Goal: Check status: Check status

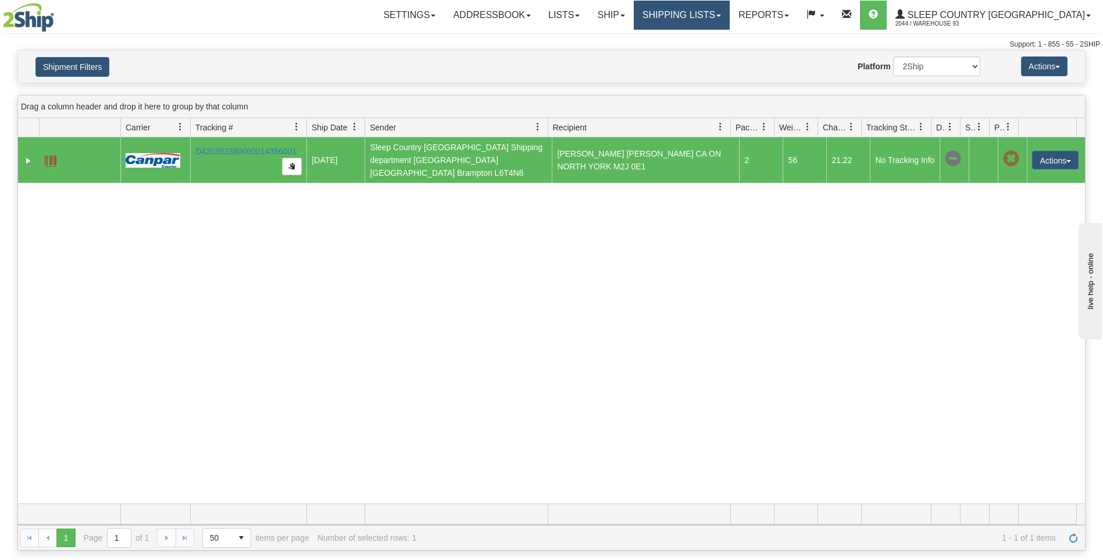
click at [730, 13] on link "Shipping lists" at bounding box center [682, 15] width 96 height 29
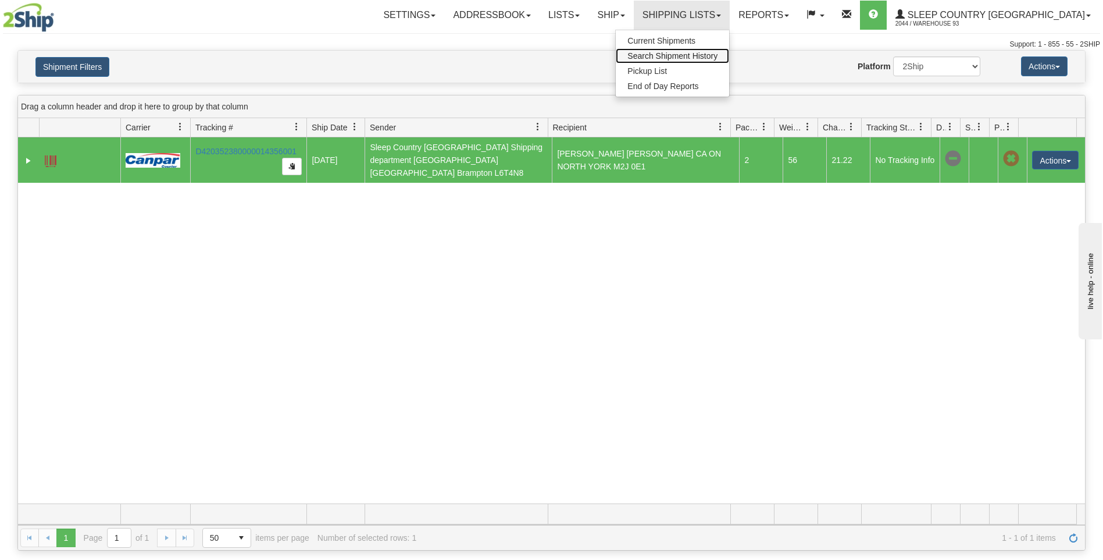
click at [718, 54] on span "Search Shipment History" at bounding box center [673, 55] width 90 height 9
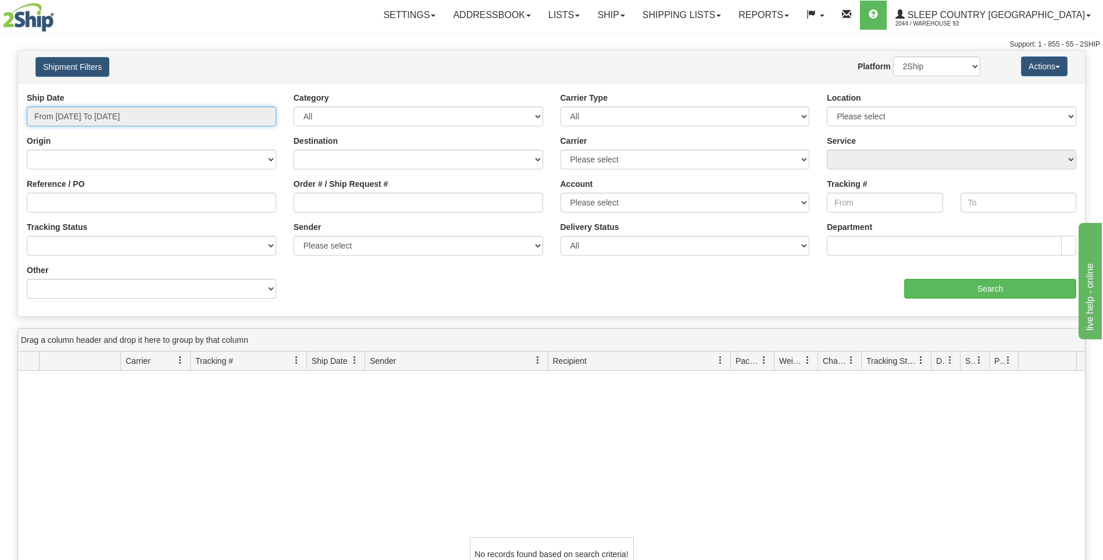
click at [170, 110] on input "From [DATE] To [DATE]" at bounding box center [152, 116] width 250 height 20
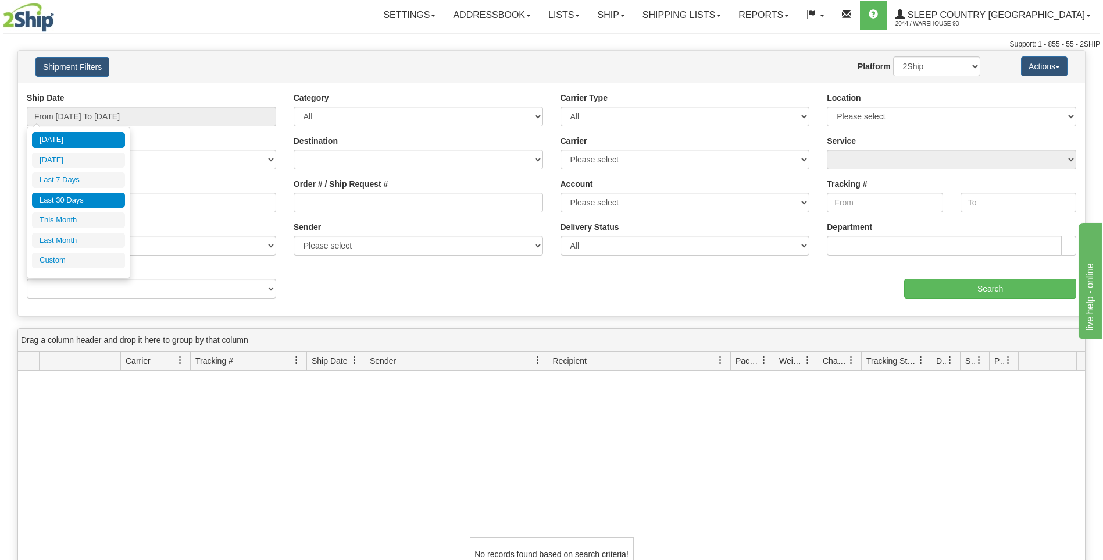
click at [86, 200] on li "Last 30 Days" at bounding box center [78, 201] width 93 height 16
type input "From 07/20/2025 To 08/18/2025"
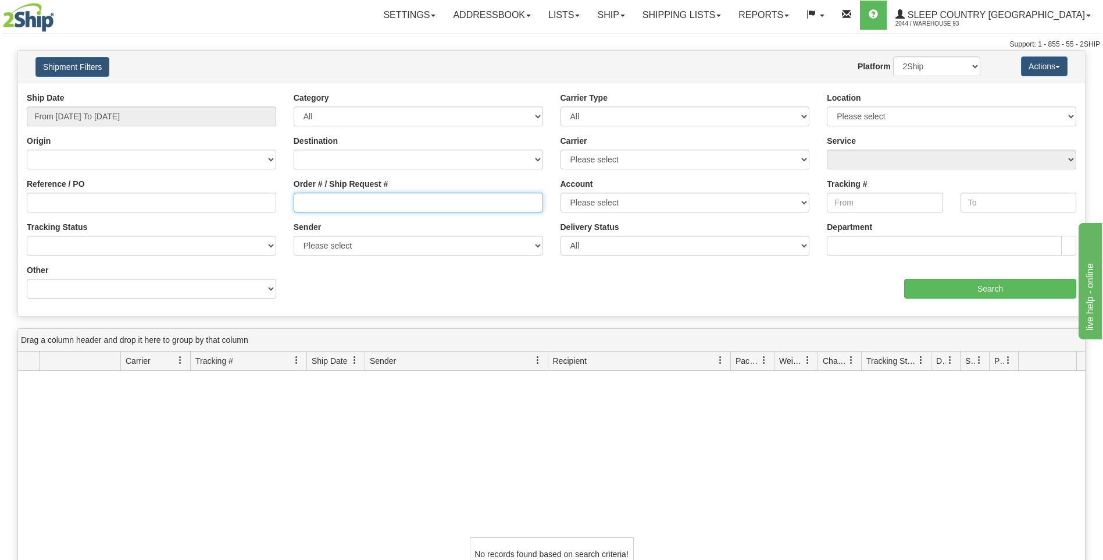
click at [303, 199] on input "Order # / Ship Request #" at bounding box center [419, 203] width 250 height 20
click at [303, 198] on input "Order # / Ship Request #" at bounding box center [419, 203] width 250 height 20
paste input "9000H999448"
type input "9000H999448"
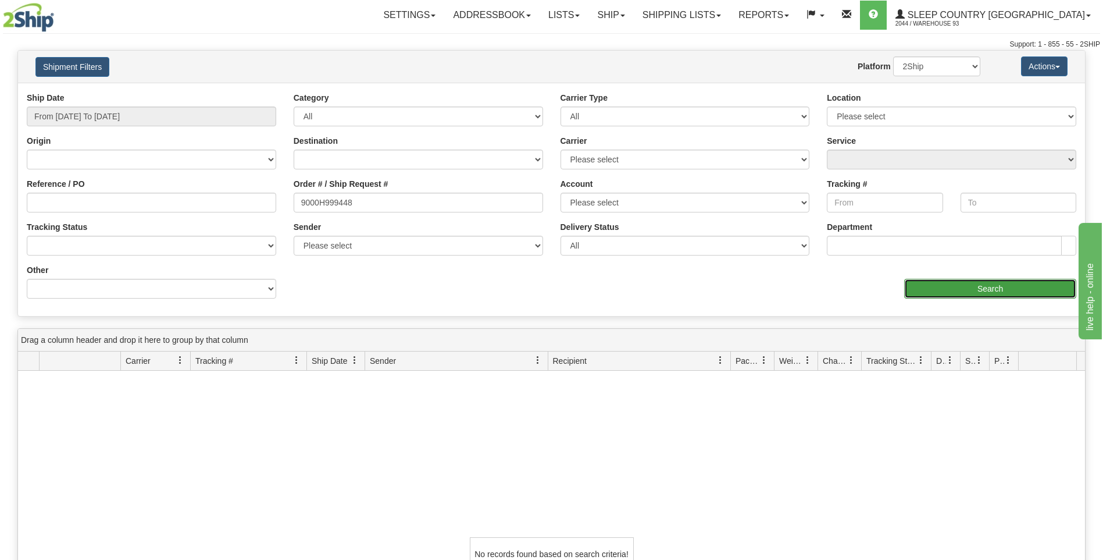
click at [992, 287] on input "Search" at bounding box center [990, 289] width 172 height 20
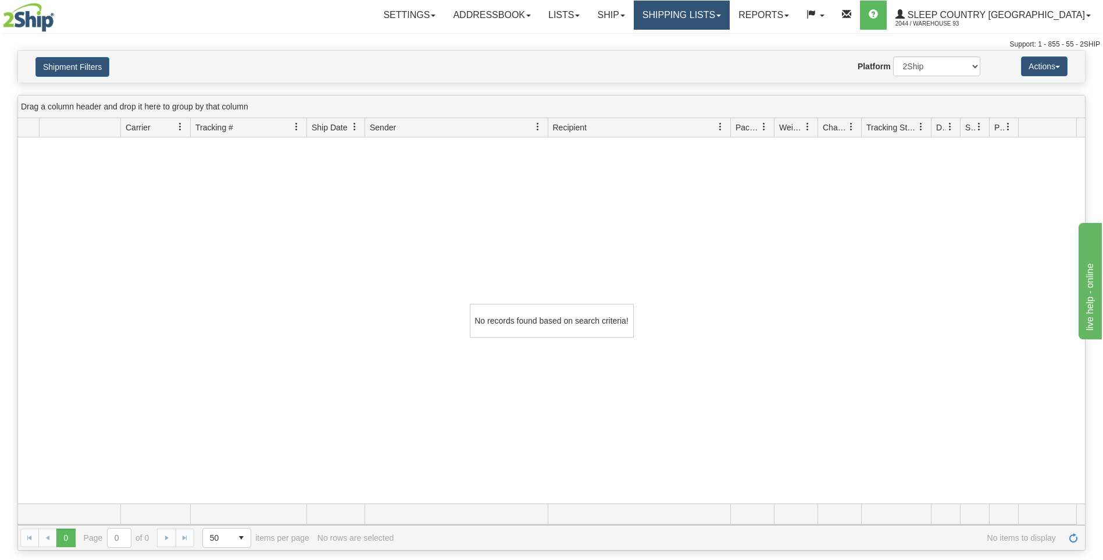
click at [730, 14] on link "Shipping lists" at bounding box center [682, 15] width 96 height 29
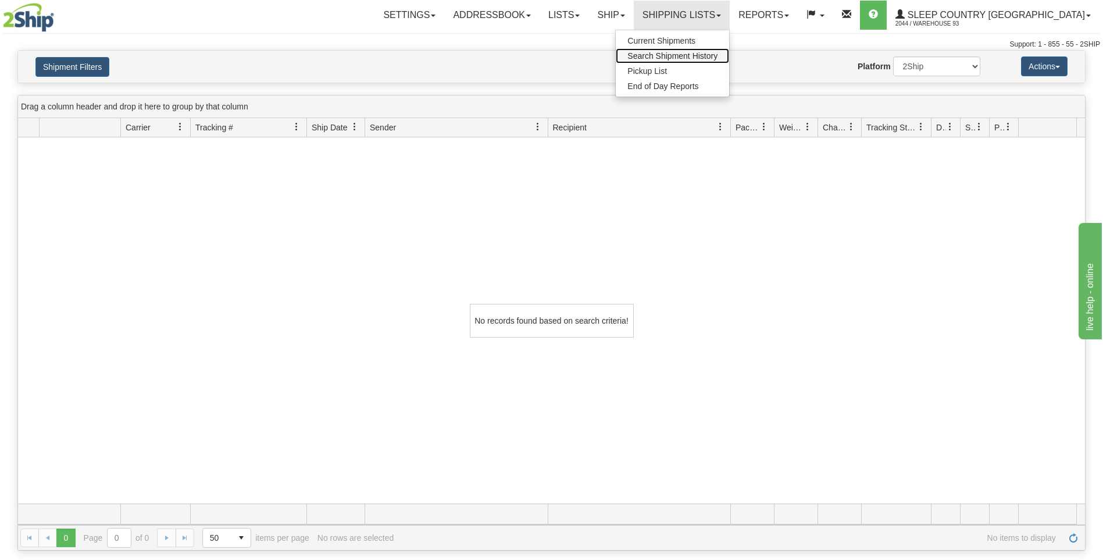
click at [718, 55] on span "Search Shipment History" at bounding box center [673, 55] width 90 height 9
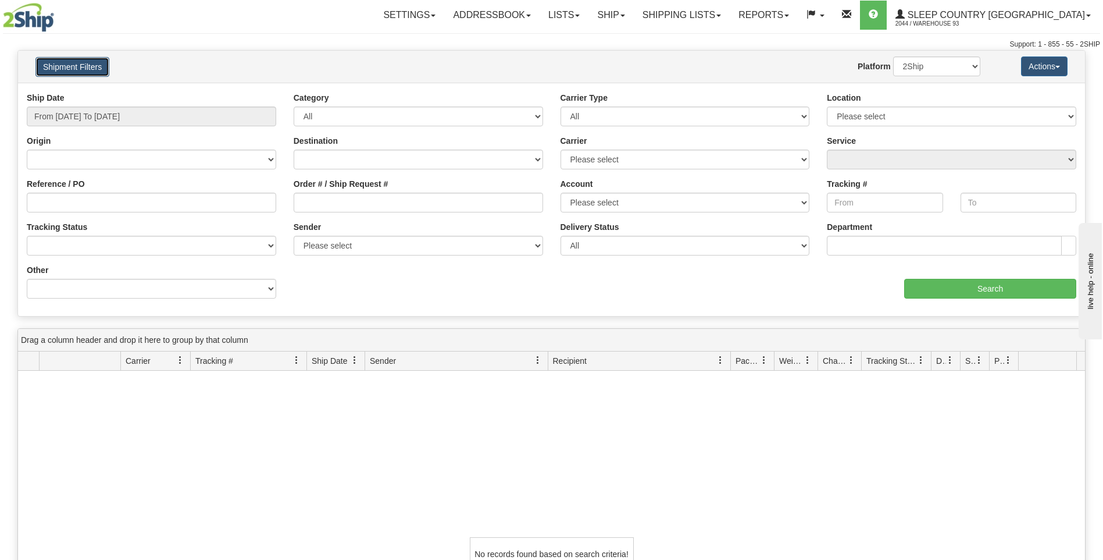
click at [87, 65] on button "Shipment Filters" at bounding box center [72, 67] width 74 height 20
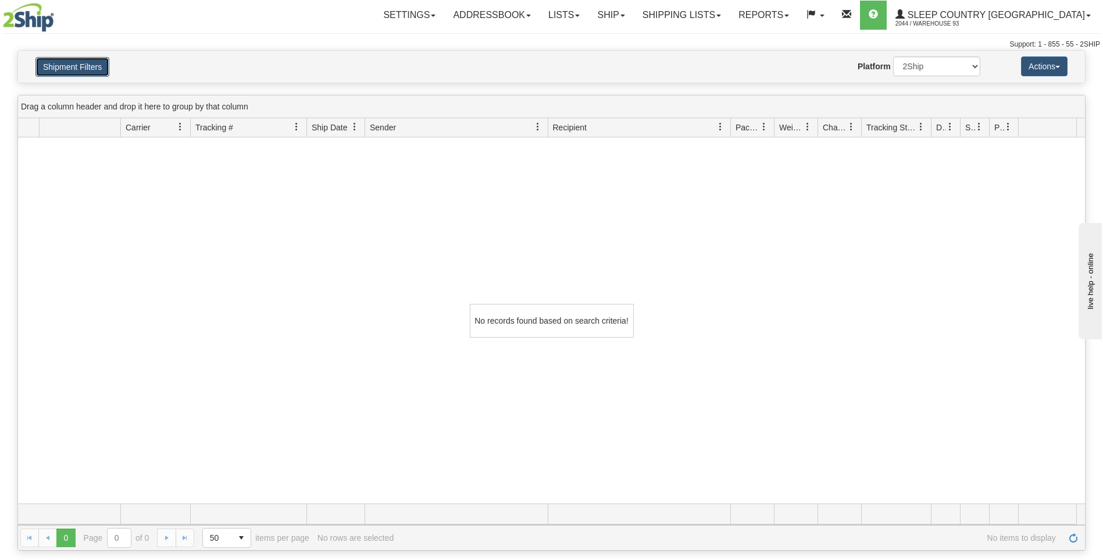
click at [87, 65] on button "Shipment Filters" at bounding box center [72, 67] width 74 height 20
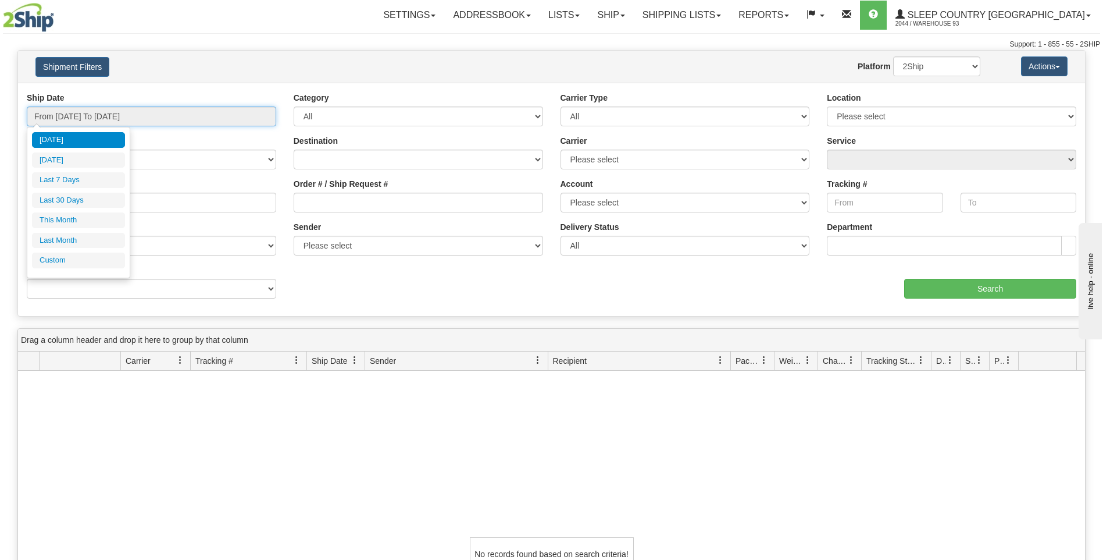
click at [100, 111] on input "From [DATE] To [DATE]" at bounding box center [152, 116] width 250 height 20
click at [81, 175] on li "Last 7 Days" at bounding box center [78, 180] width 93 height 16
type input "From [DATE] To [DATE]"
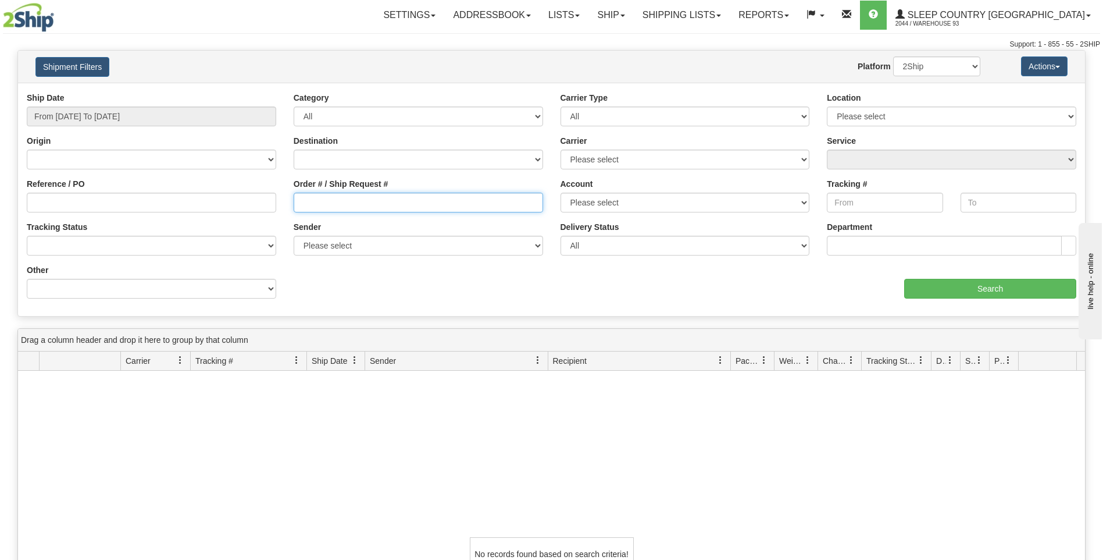
click at [315, 203] on input "Order # / Ship Request #" at bounding box center [419, 203] width 250 height 20
paste input "9000H999448"
type input "9000H999448"
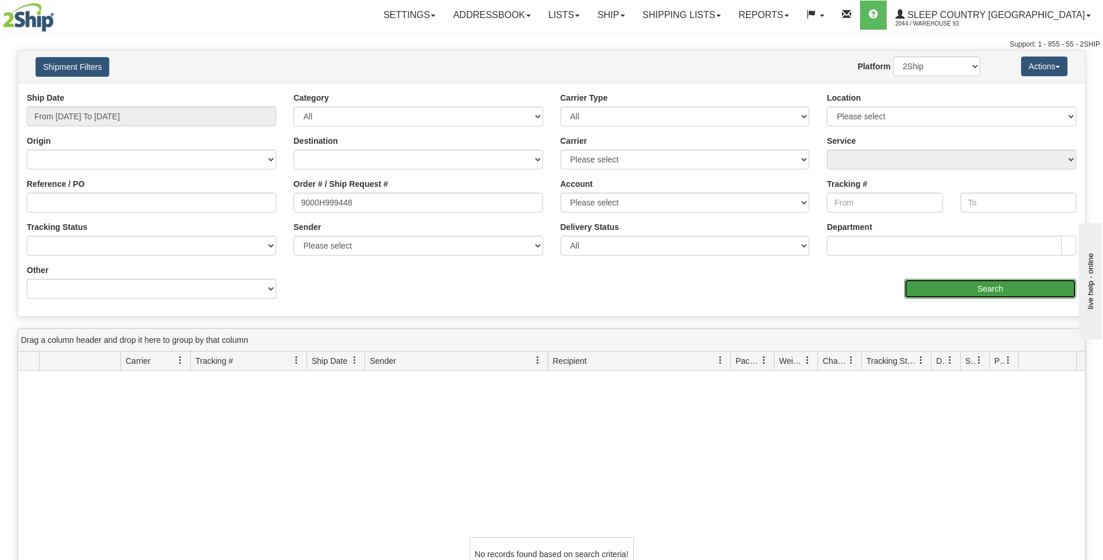
click at [986, 285] on input "Search" at bounding box center [990, 289] width 172 height 20
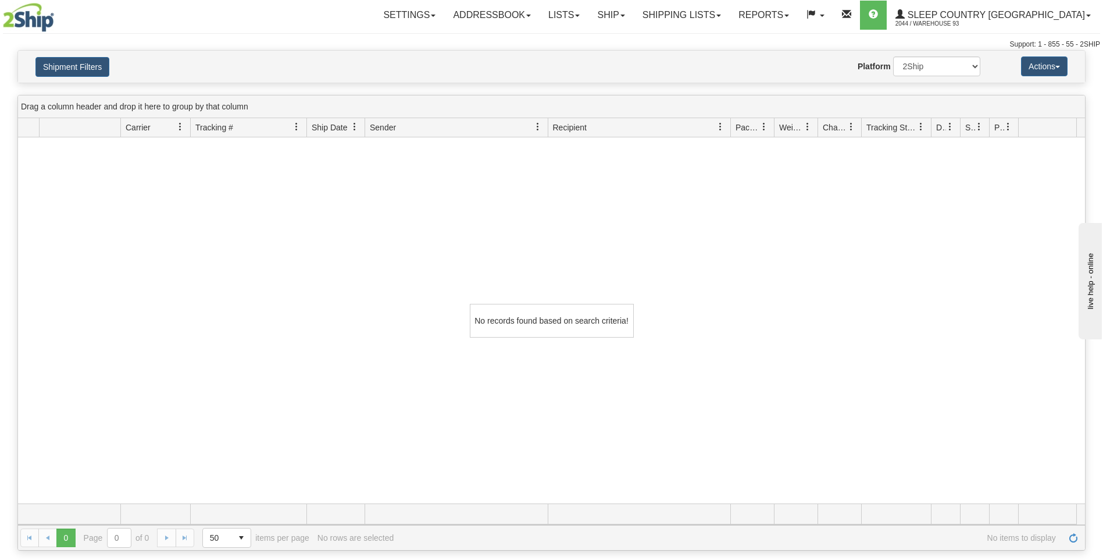
drag, startPoint x: 984, startPoint y: 296, endPoint x: 981, endPoint y: 270, distance: 26.3
click at [984, 296] on div "No records found based on search criteria!" at bounding box center [551, 320] width 1067 height 366
click at [730, 12] on link "Shipping lists" at bounding box center [682, 15] width 96 height 29
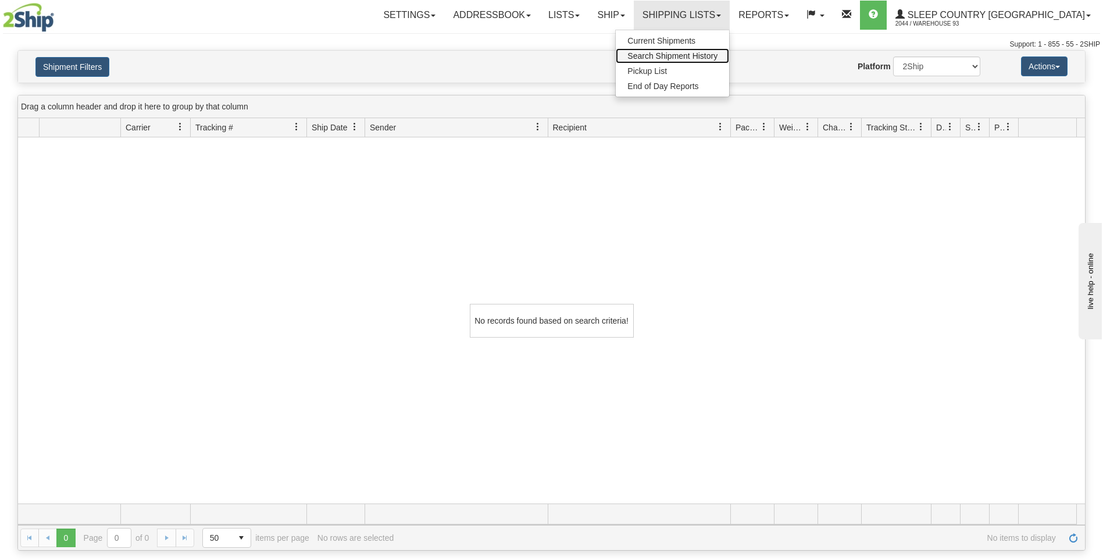
click at [718, 56] on span "Search Shipment History" at bounding box center [673, 55] width 90 height 9
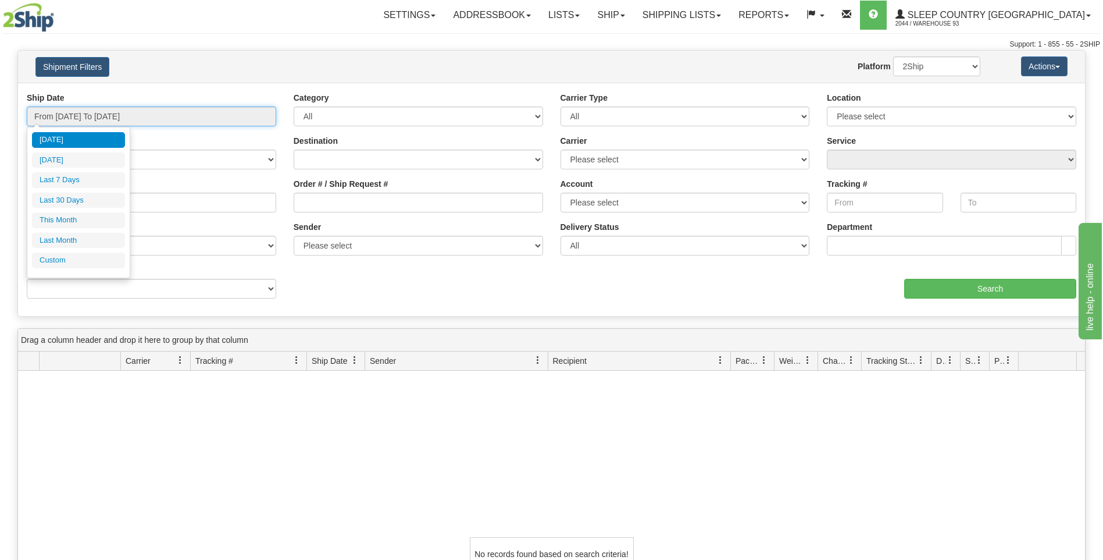
click at [86, 110] on input "From [DATE] To [DATE]" at bounding box center [152, 116] width 250 height 20
click at [91, 174] on li "Last 7 Days" at bounding box center [78, 180] width 93 height 16
type input "From [DATE] To [DATE]"
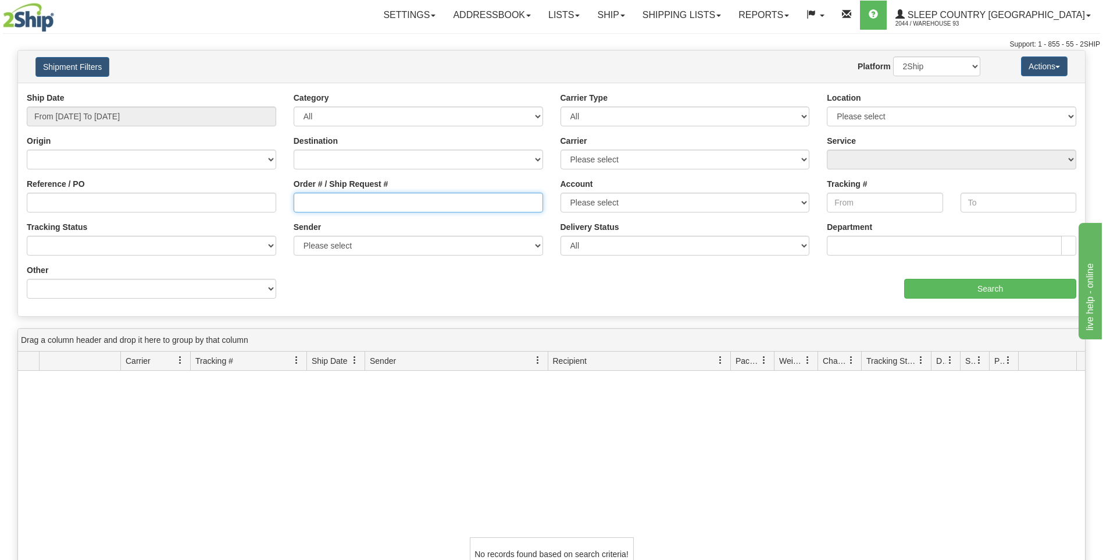
click at [309, 205] on input "Order # / Ship Request #" at bounding box center [419, 203] width 250 height 20
paste input "9000H956173"
type input "9000H956173"
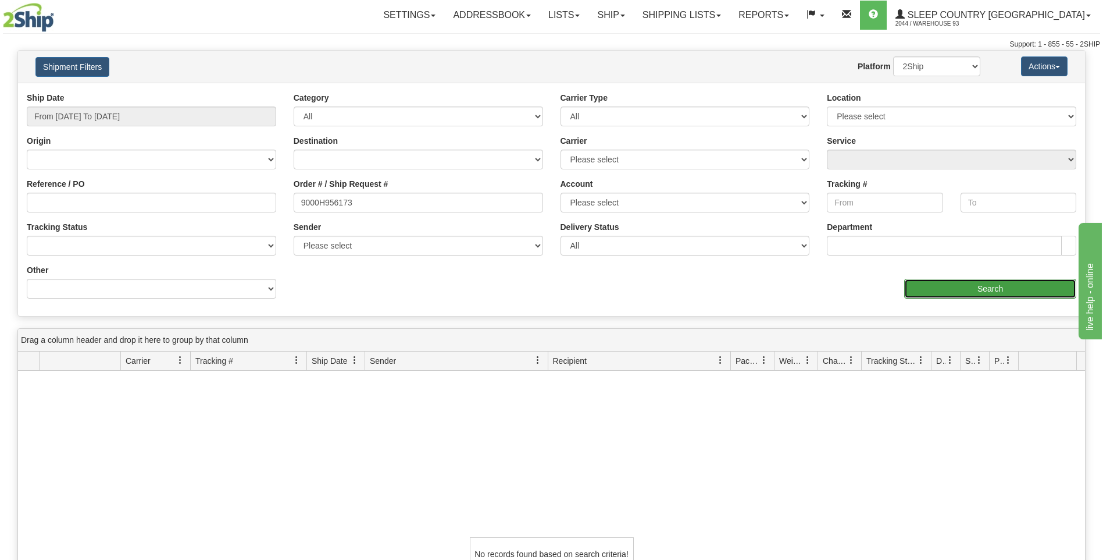
click at [1002, 288] on input "Search" at bounding box center [990, 289] width 172 height 20
